Goal: Information Seeking & Learning: Learn about a topic

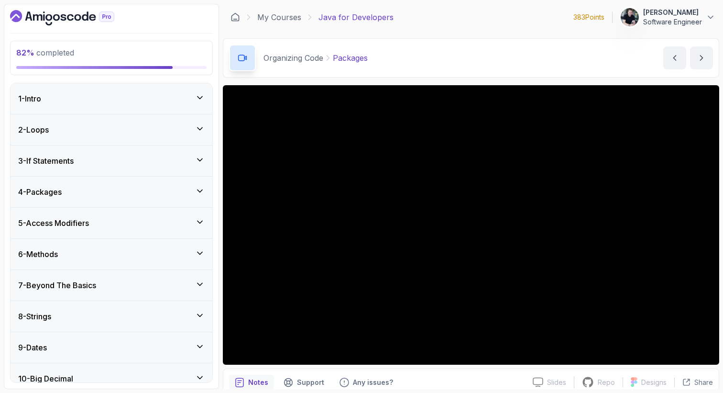
scroll to position [403, 0]
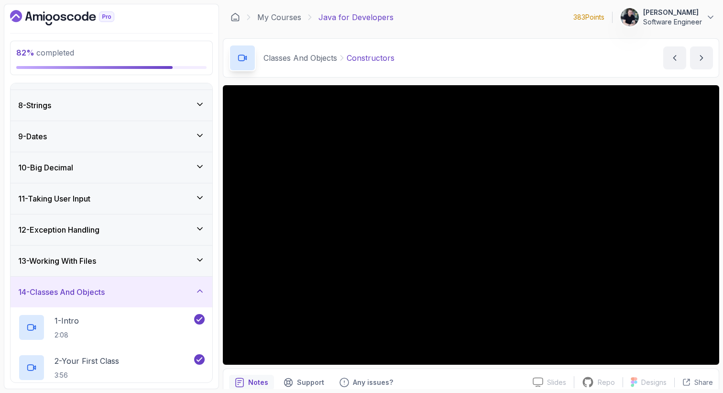
scroll to position [224, 0]
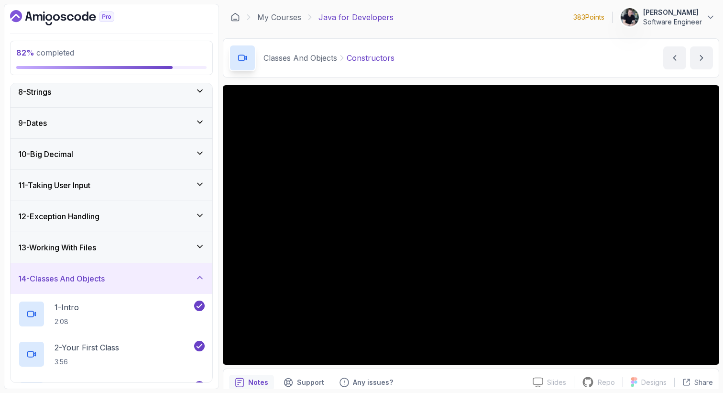
click at [149, 282] on div "14 - Classes And Objects" at bounding box center [111, 278] width 187 height 11
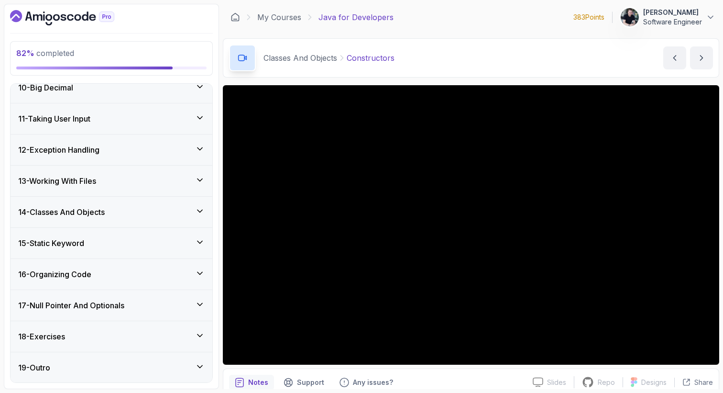
click at [150, 261] on div "16 - Organizing Code" at bounding box center [112, 274] width 202 height 31
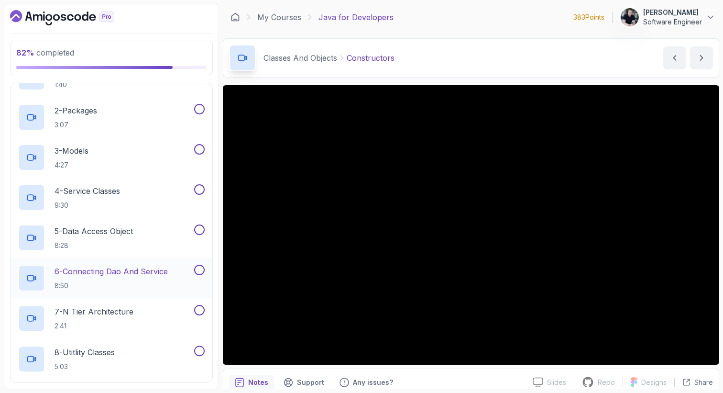
scroll to position [459, 0]
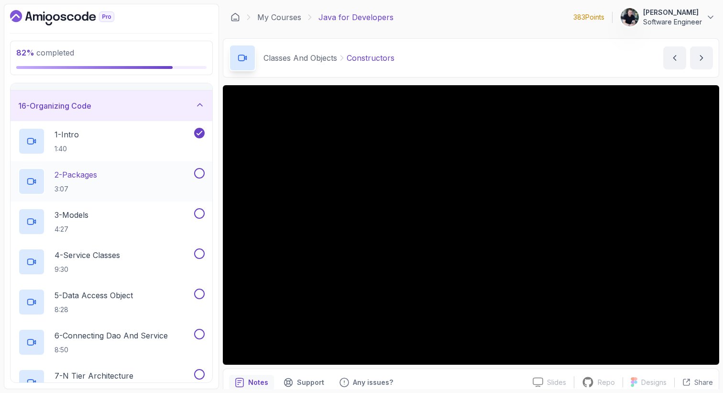
click at [151, 182] on div "2 - Packages 3:07" at bounding box center [105, 181] width 174 height 27
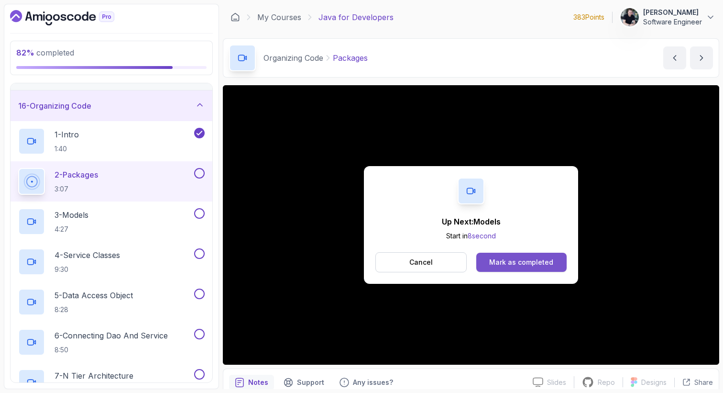
click at [530, 260] on div "Mark as completed" at bounding box center [521, 262] width 64 height 10
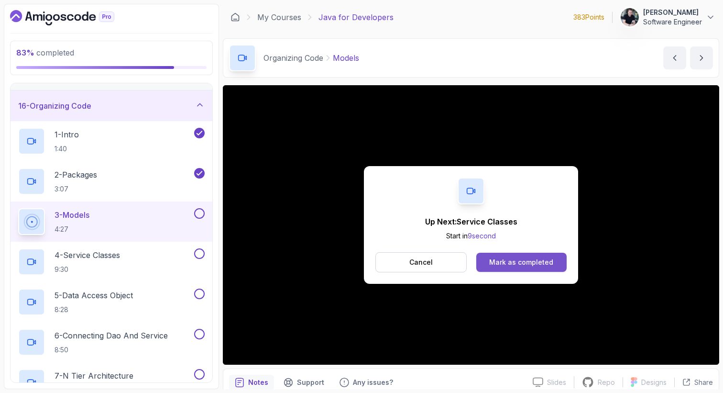
click at [549, 261] on div "Mark as completed" at bounding box center [521, 262] width 64 height 10
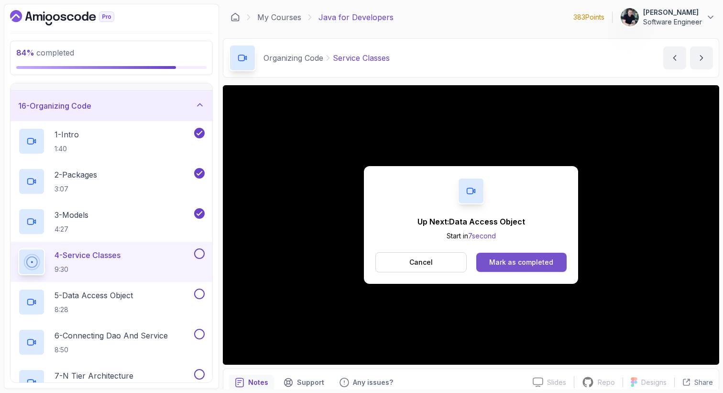
click at [522, 269] on button "Mark as completed" at bounding box center [521, 261] width 90 height 19
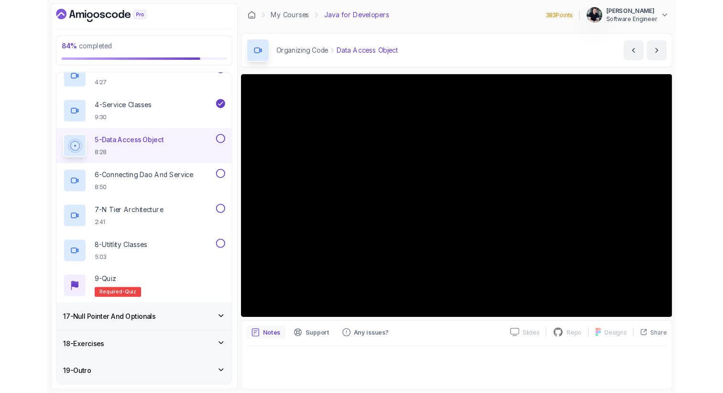
scroll to position [591, 0]
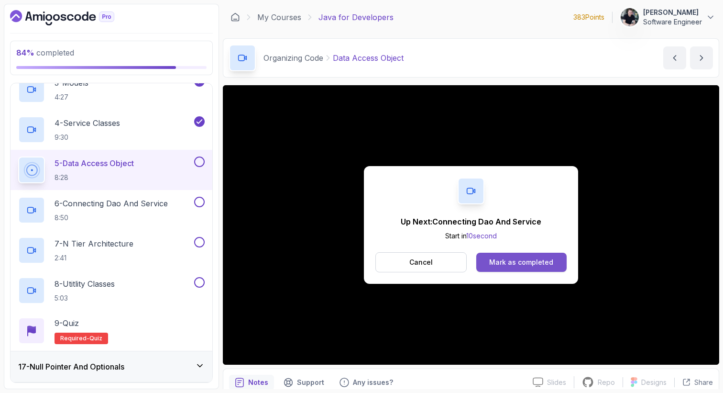
click at [531, 256] on button "Mark as completed" at bounding box center [521, 261] width 90 height 19
